Goal: Book appointment/travel/reservation

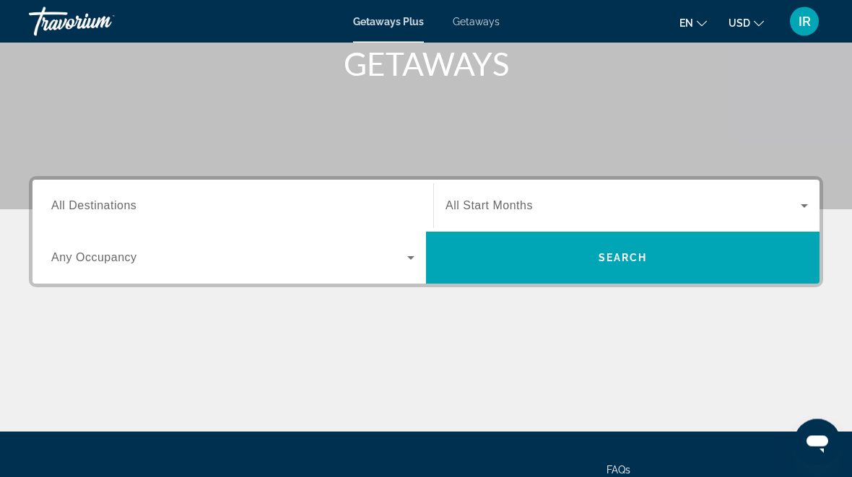
click at [113, 193] on div "Search widget" at bounding box center [232, 206] width 363 height 41
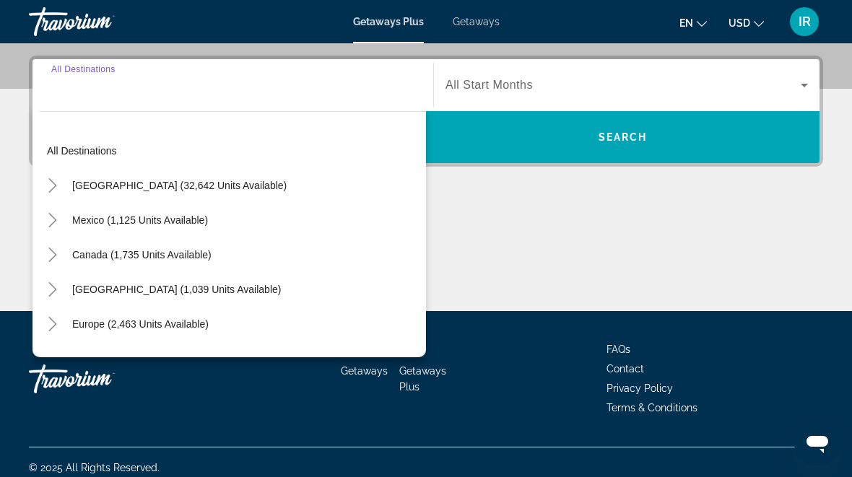
scroll to position [353, 0]
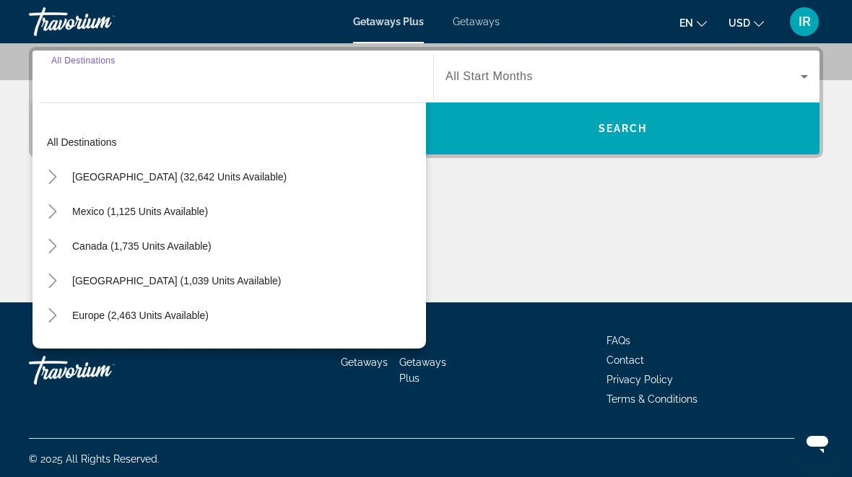
click at [49, 172] on icon "Toggle United States (32,642 units available)" at bounding box center [52, 177] width 14 height 14
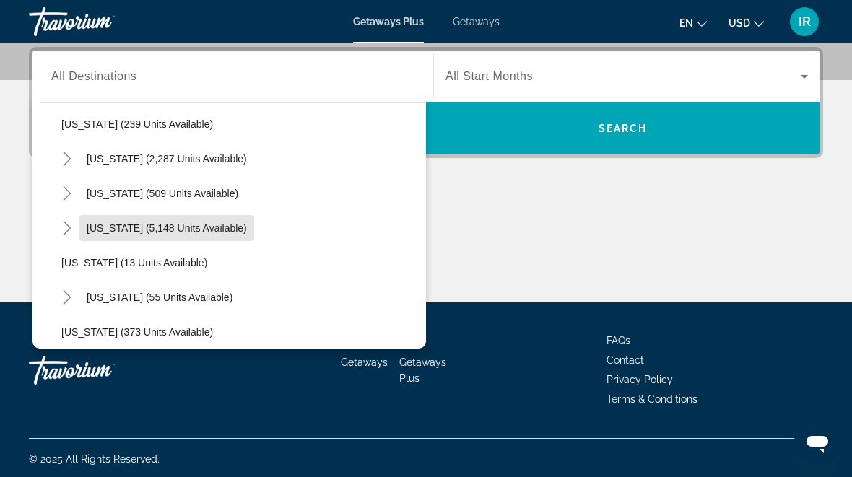
scroll to position [125, 0]
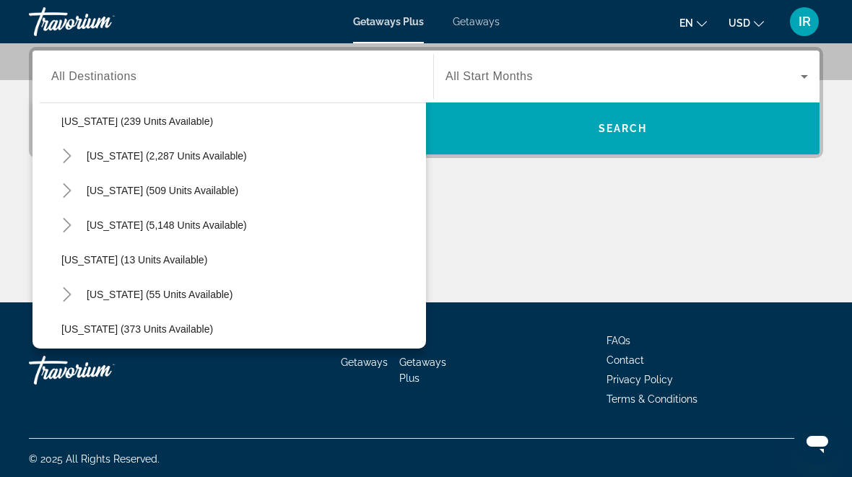
click at [68, 219] on icon "Toggle Florida (5,148 units available)" at bounding box center [67, 225] width 14 height 14
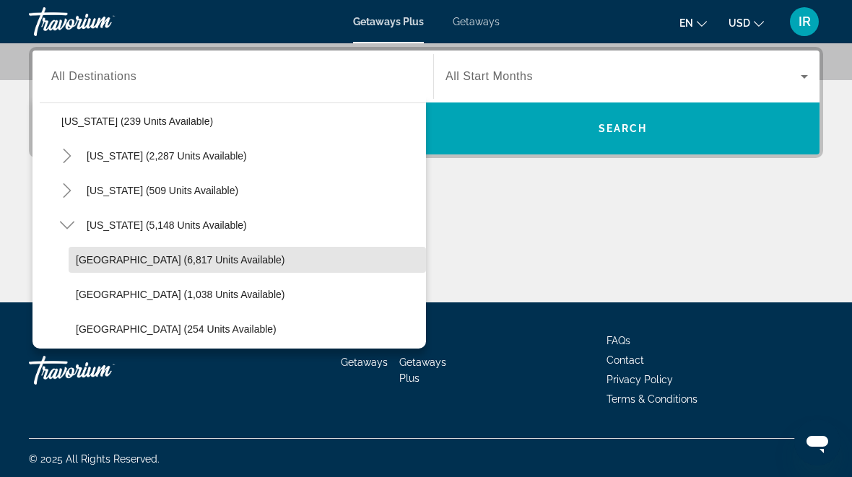
click at [146, 256] on span "[GEOGRAPHIC_DATA] (6,817 units available)" at bounding box center [180, 260] width 209 height 12
type input "**********"
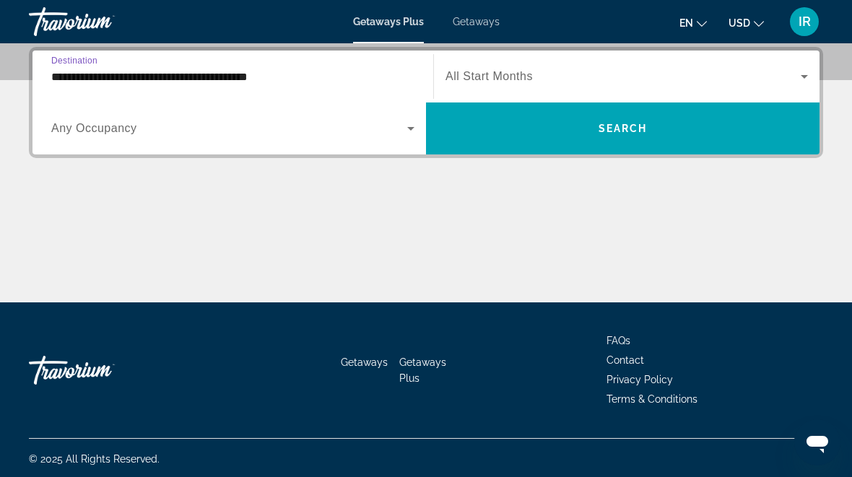
click at [805, 73] on icon "Search widget" at bounding box center [803, 76] width 17 height 17
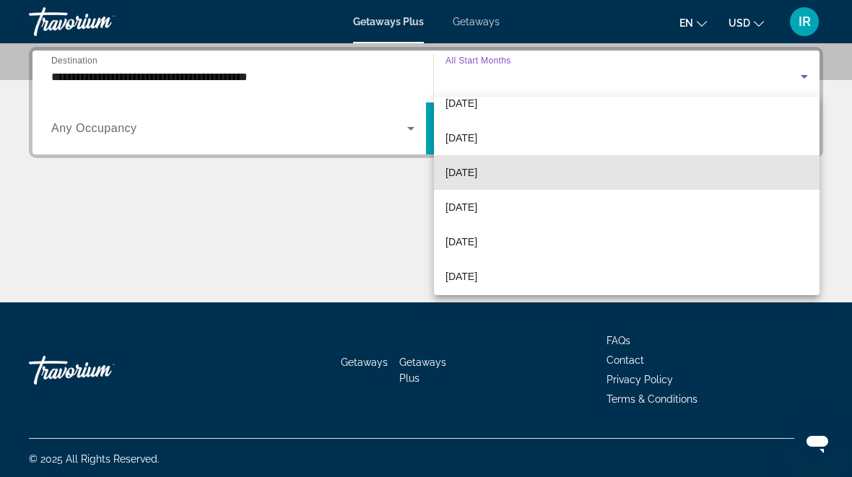
scroll to position [87, 0]
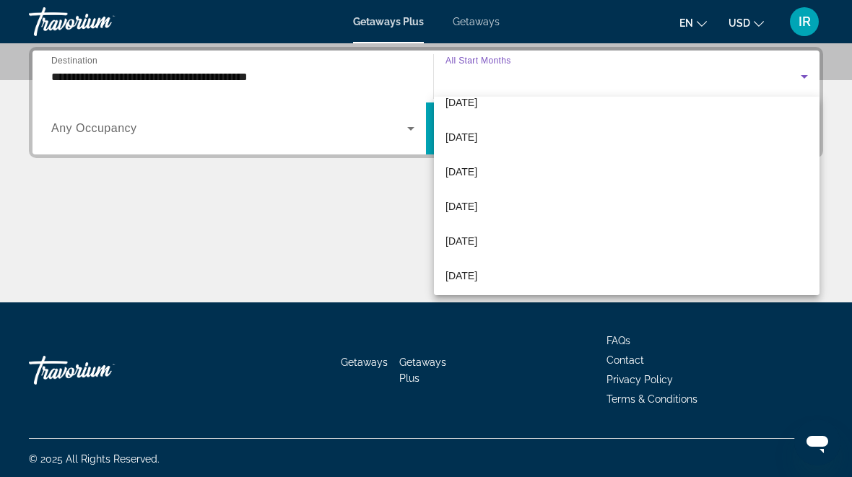
click at [548, 237] on mat-option "[DATE]" at bounding box center [626, 241] width 385 height 35
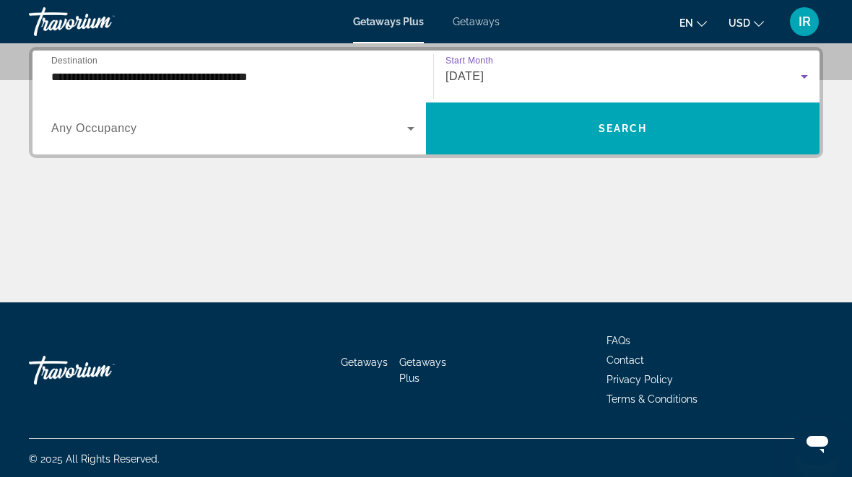
click at [646, 131] on span "Search" at bounding box center [622, 129] width 49 height 12
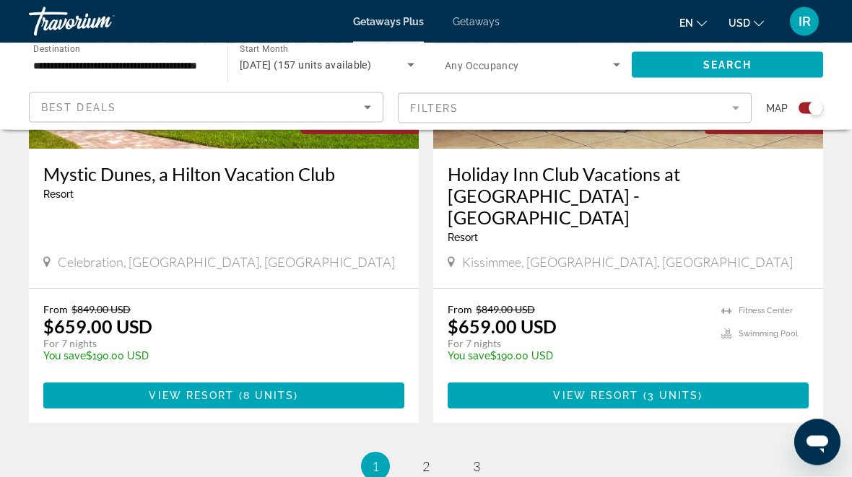
scroll to position [3240, 0]
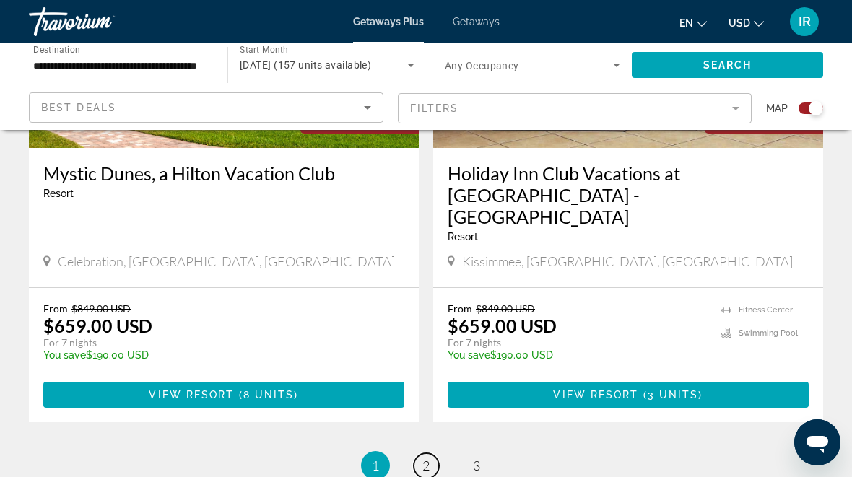
click at [422, 458] on span "2" at bounding box center [425, 466] width 7 height 16
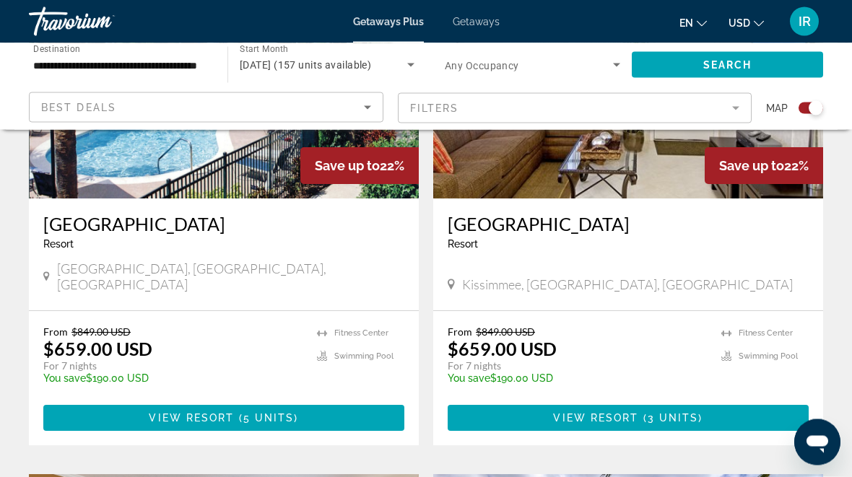
scroll to position [1174, 0]
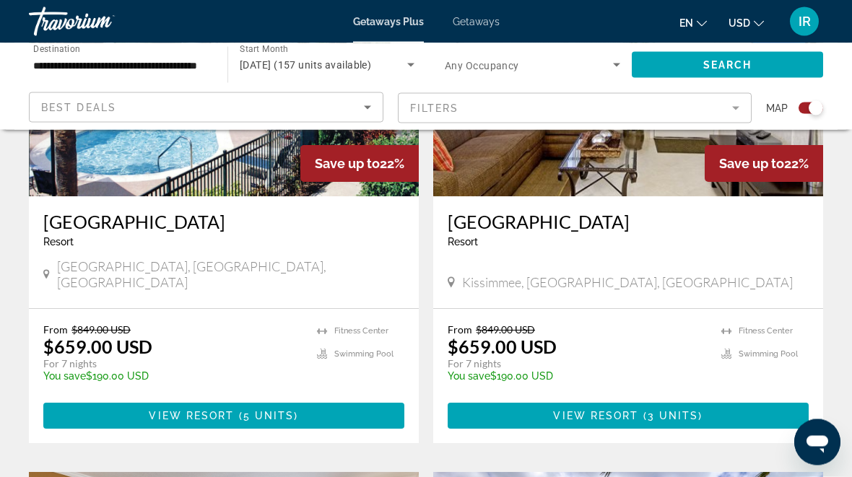
click at [320, 399] on span "Main content" at bounding box center [223, 416] width 361 height 35
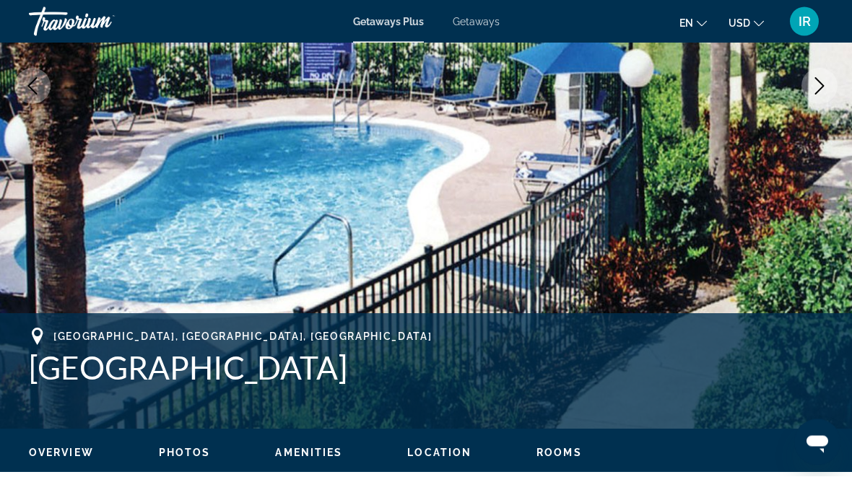
scroll to position [272, 0]
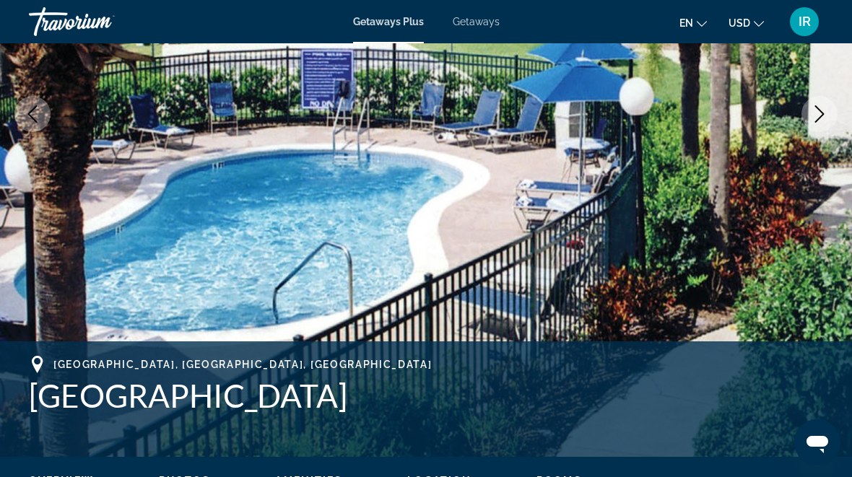
click at [822, 105] on button "Next image" at bounding box center [819, 114] width 36 height 36
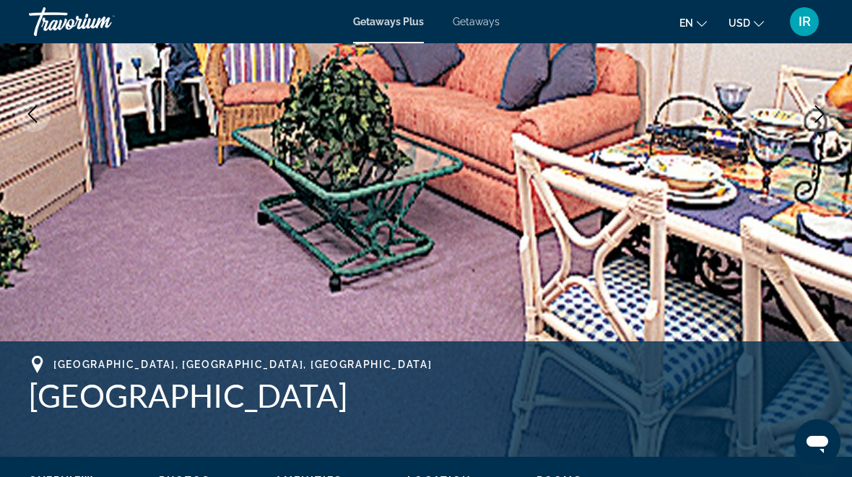
click at [816, 108] on icon "Next image" at bounding box center [819, 113] width 17 height 17
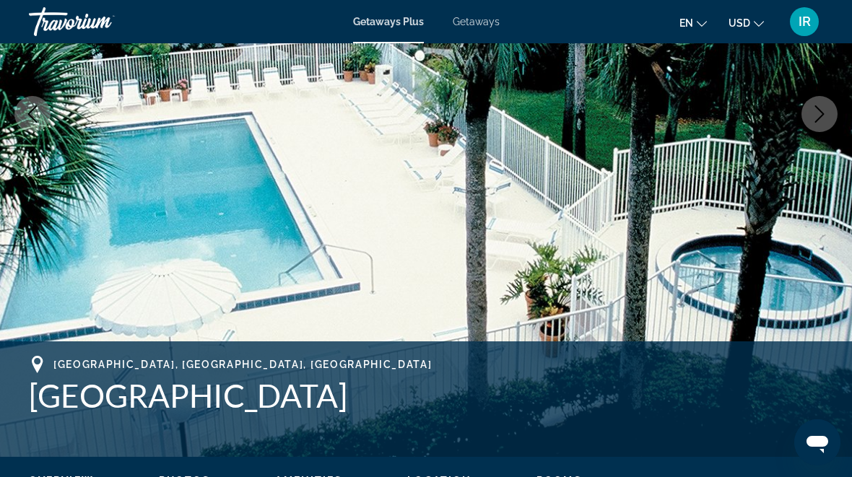
click at [814, 110] on icon "Next image" at bounding box center [819, 113] width 17 height 17
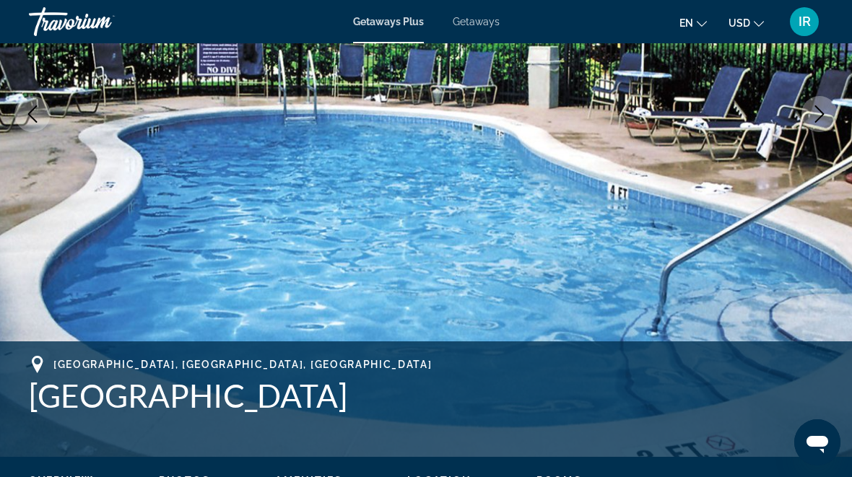
click at [812, 108] on icon "Next image" at bounding box center [819, 113] width 17 height 17
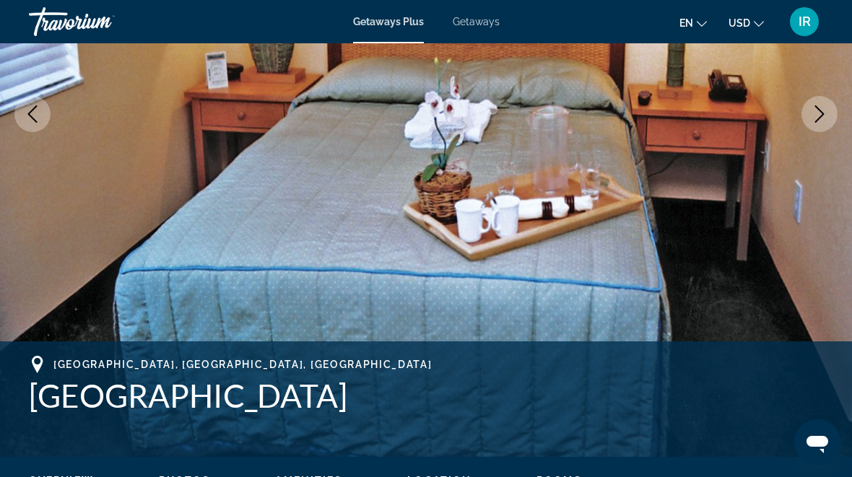
click at [812, 114] on icon "Next image" at bounding box center [819, 113] width 17 height 17
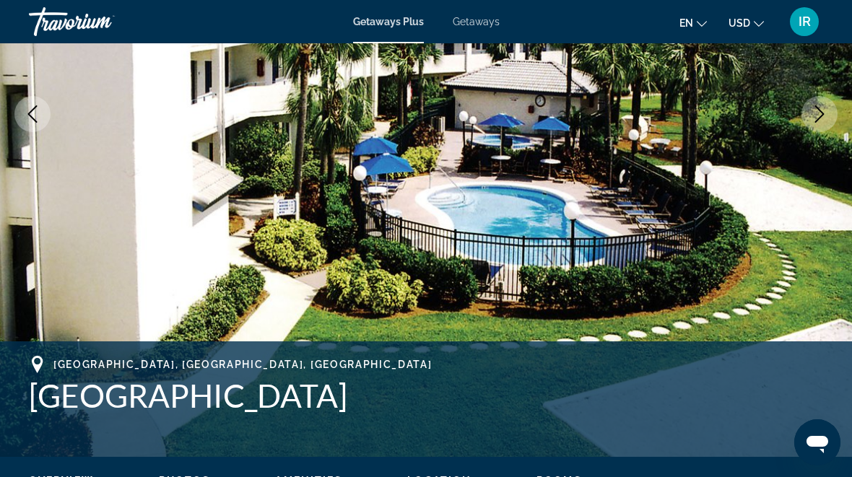
click at [813, 110] on icon "Next image" at bounding box center [819, 113] width 17 height 17
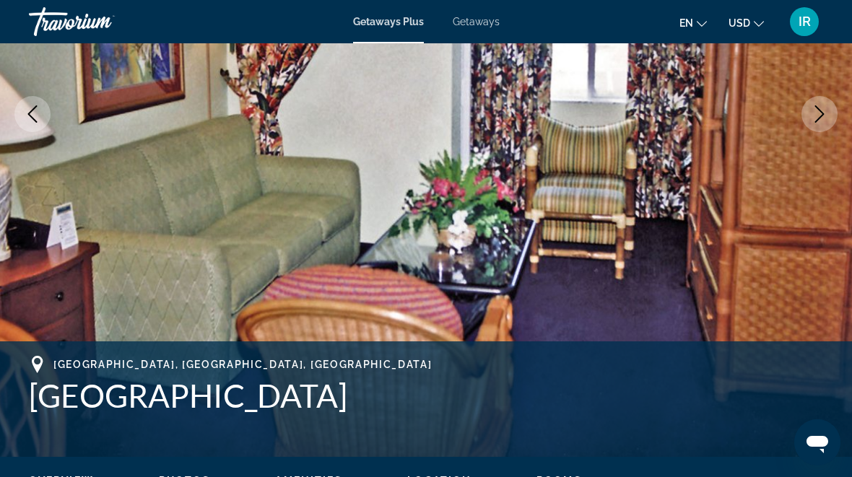
click at [812, 110] on icon "Next image" at bounding box center [819, 113] width 17 height 17
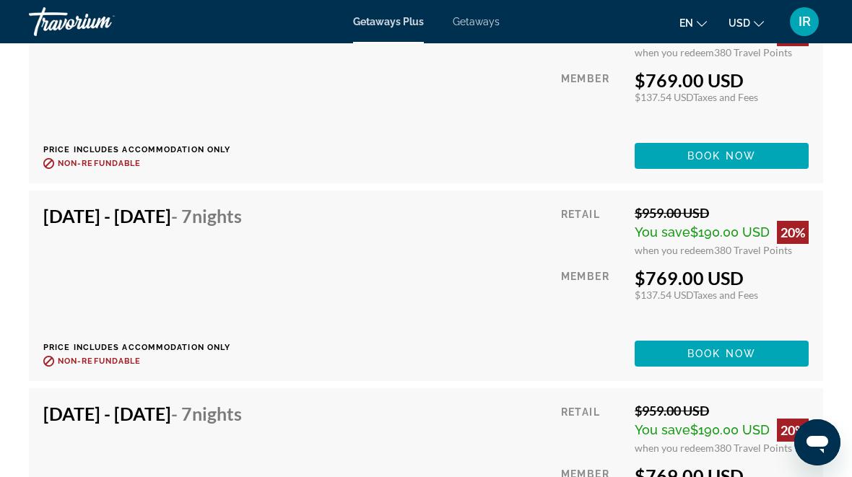
scroll to position [2936, 0]
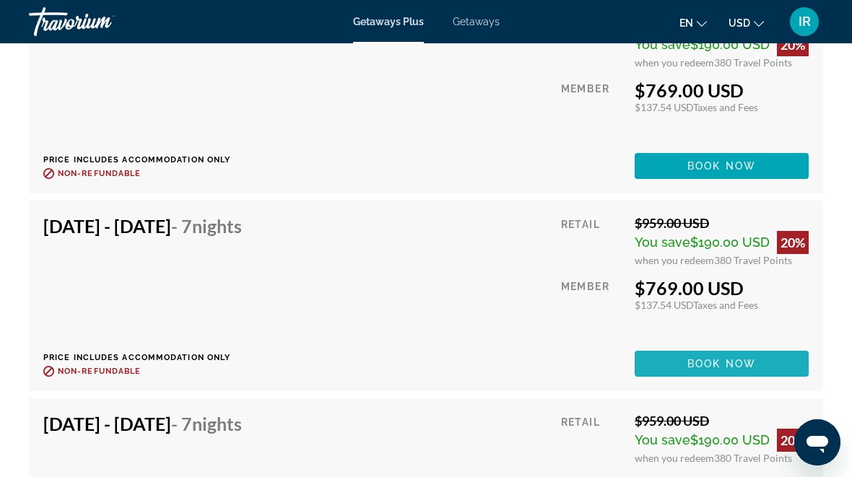
click at [754, 360] on span "Book now" at bounding box center [721, 364] width 69 height 12
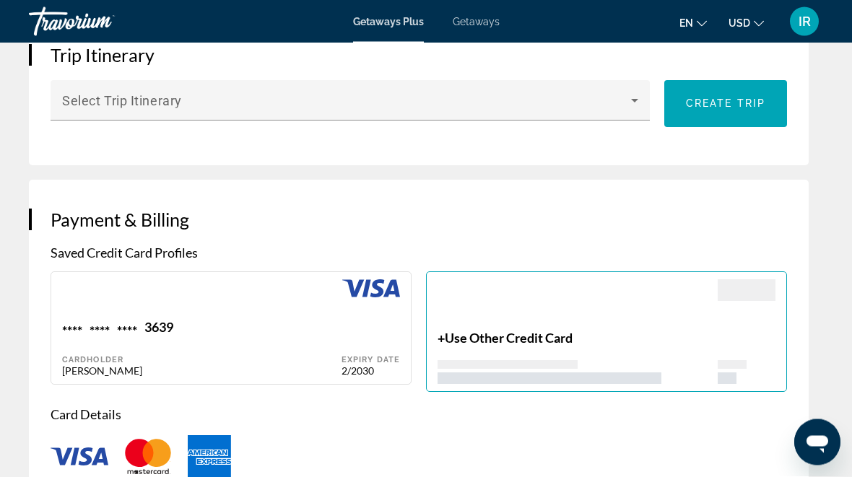
scroll to position [948, 0]
